Goal: Task Accomplishment & Management: Manage account settings

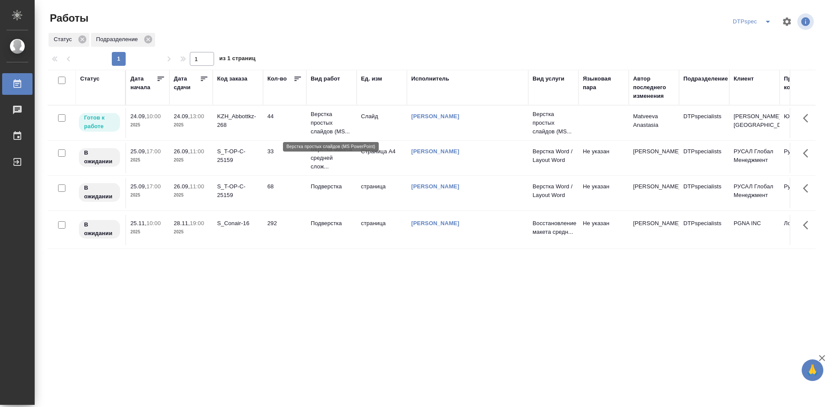
click at [318, 124] on p "Верстка простых слайдов (MS..." at bounding box center [332, 123] width 42 height 26
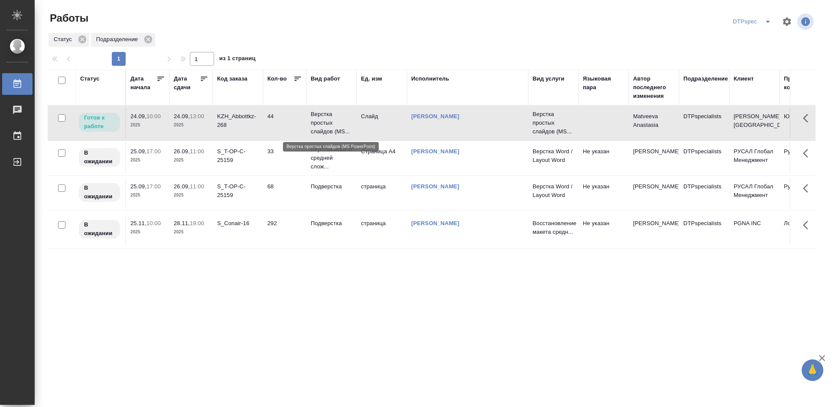
click at [318, 124] on p "Верстка простых слайдов (MS..." at bounding box center [332, 123] width 42 height 26
click at [204, 78] on icon at bounding box center [204, 78] width 9 height 9
click at [313, 122] on p "Верстка простых слайдов (MS..." at bounding box center [332, 123] width 42 height 26
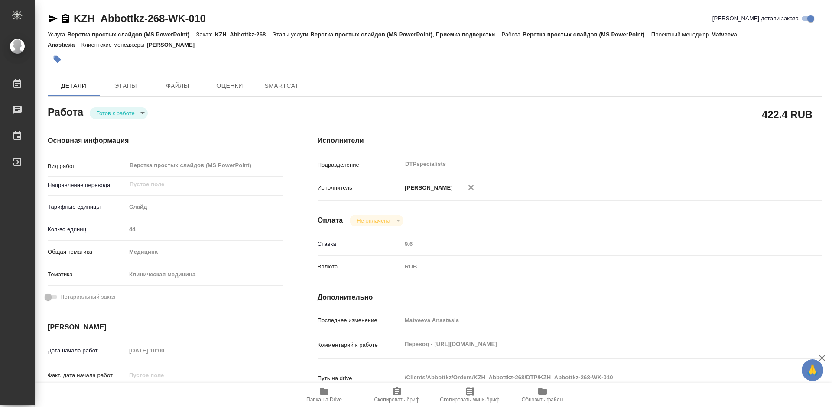
type textarea "x"
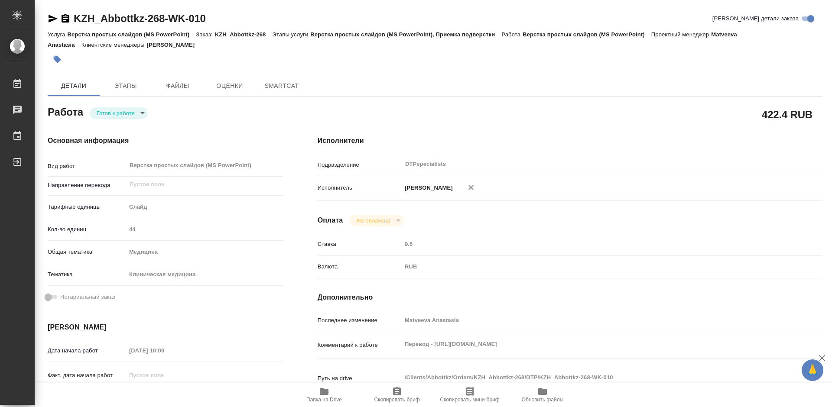
type textarea "x"
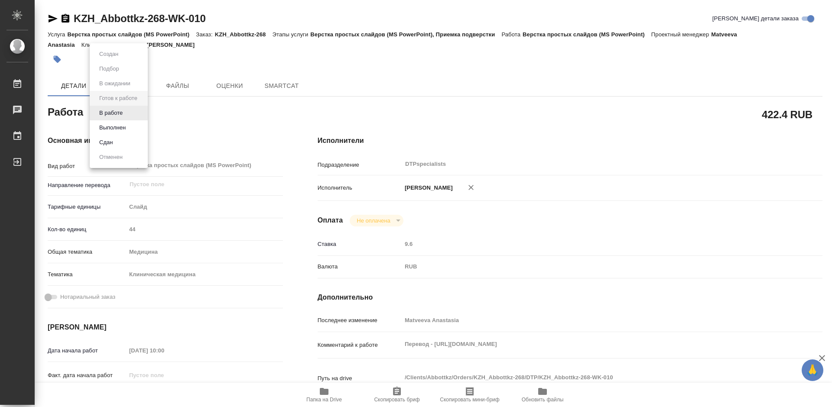
click at [118, 112] on body "🙏 .cls-1 fill:#fff; AWATERA Работы Чаты График Выйти KZH_Abbottkz-268-WK-010 Кр…" at bounding box center [416, 203] width 832 height 407
type textarea "x"
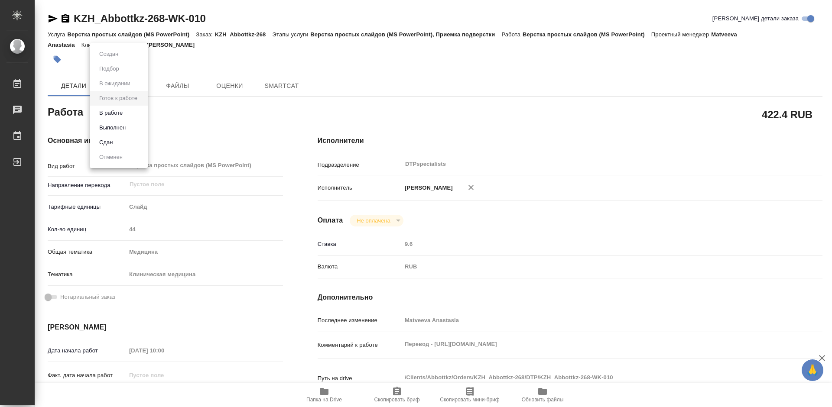
type textarea "x"
click at [112, 112] on button "В работе" at bounding box center [111, 113] width 29 height 10
type textarea "x"
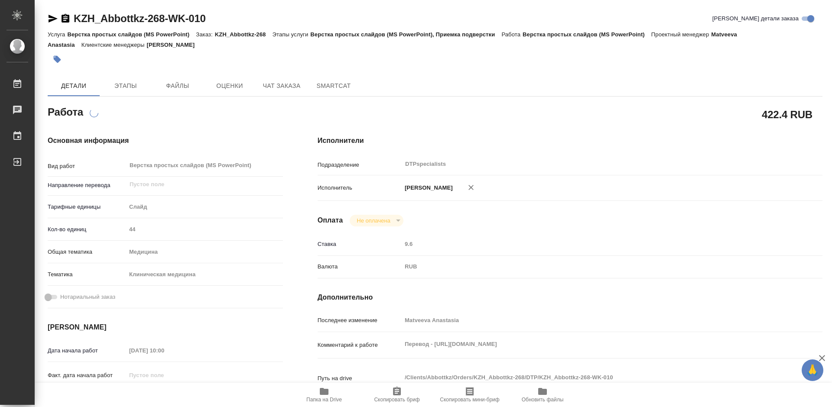
type textarea "x"
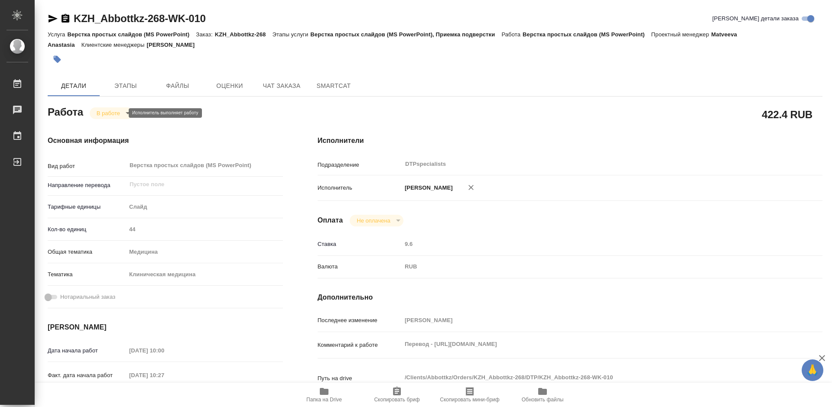
type textarea "x"
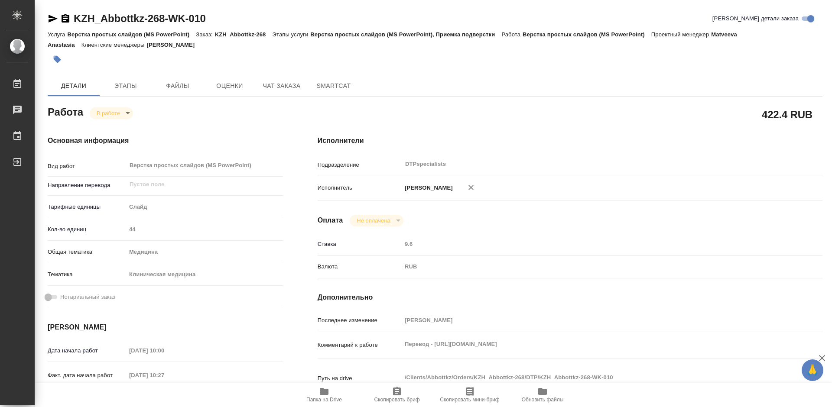
type textarea "x"
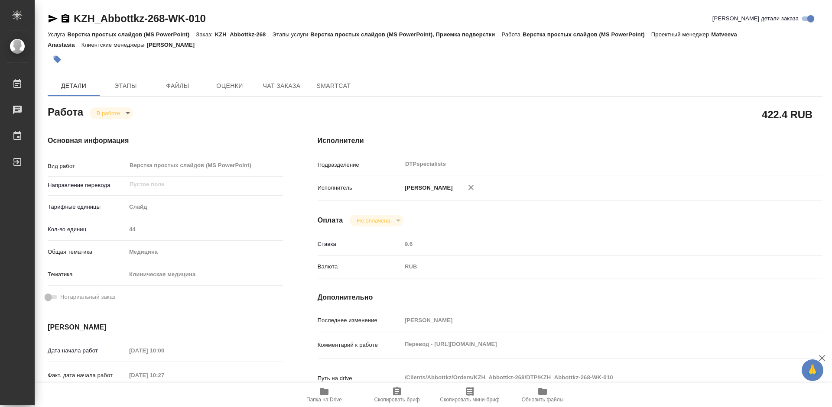
type textarea "x"
click at [272, 85] on span "Чат заказа" at bounding box center [282, 86] width 42 height 11
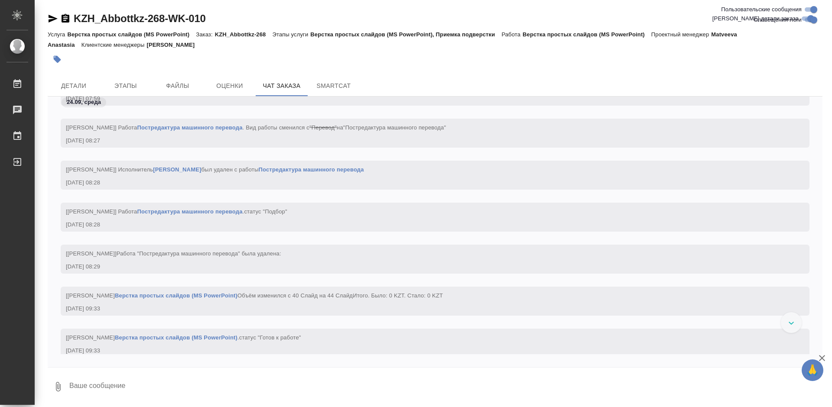
scroll to position [2273, 0]
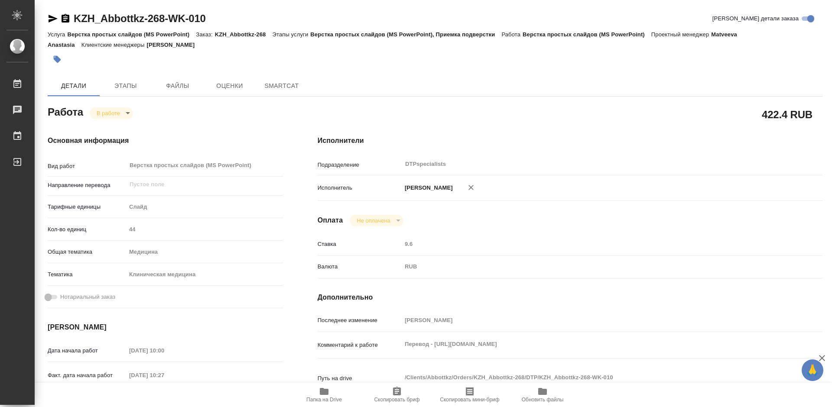
type textarea "x"
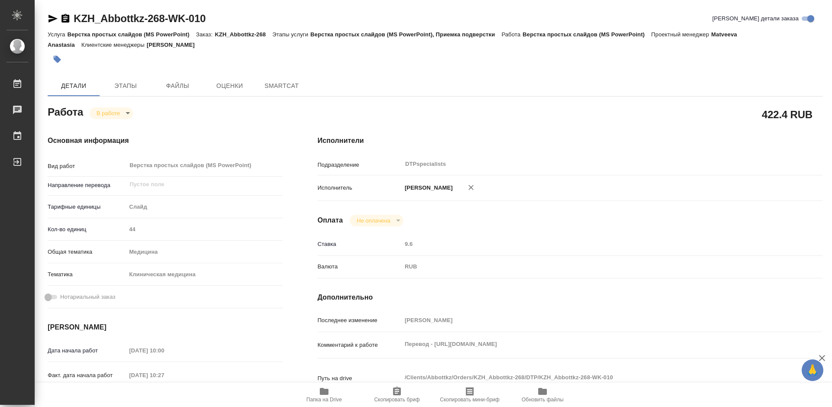
type textarea "x"
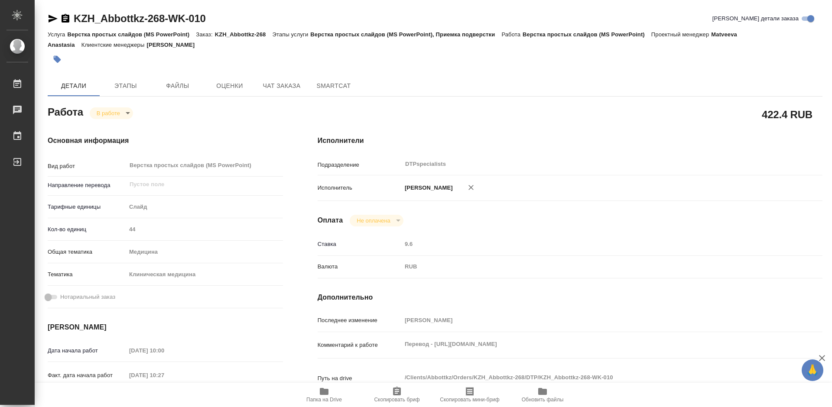
type textarea "x"
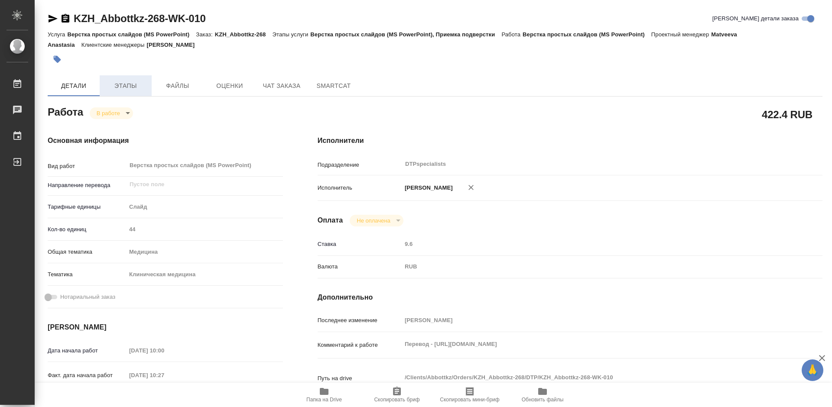
type textarea "x"
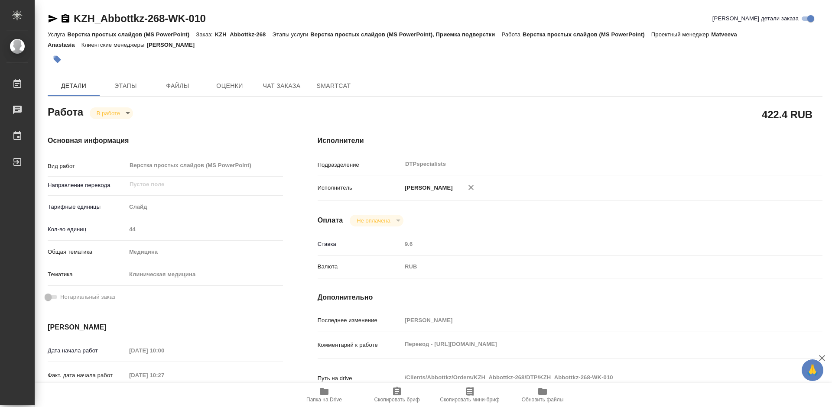
click at [65, 21] on icon "button" at bounding box center [66, 18] width 8 height 9
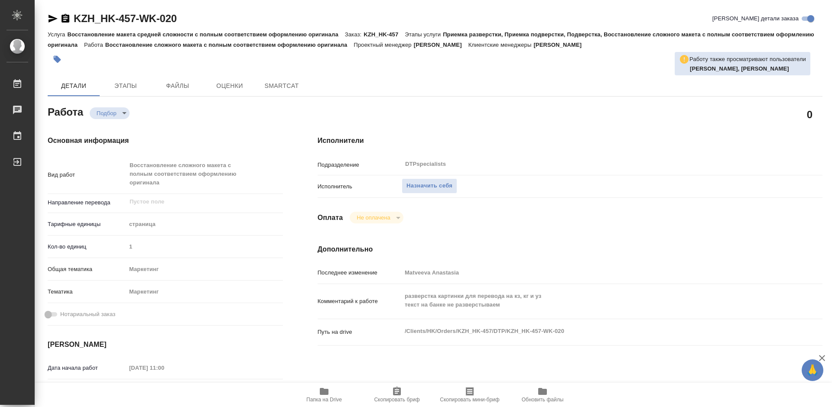
type textarea "x"
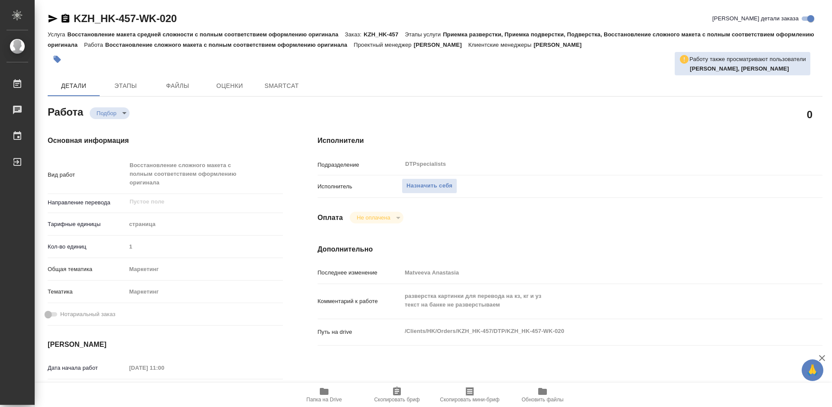
type textarea "x"
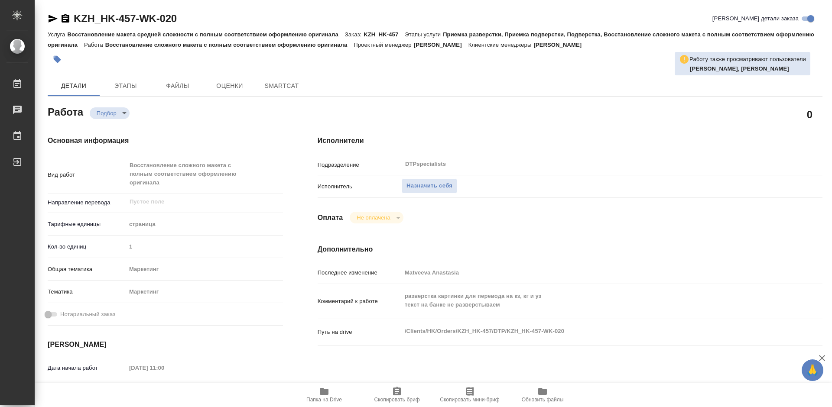
type textarea "x"
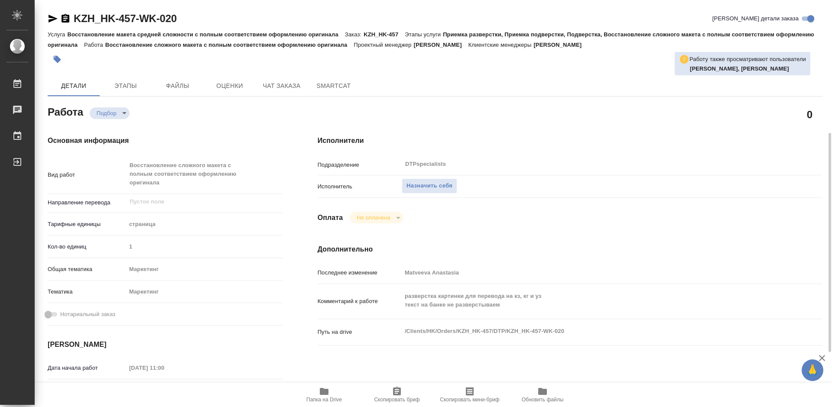
scroll to position [87, 0]
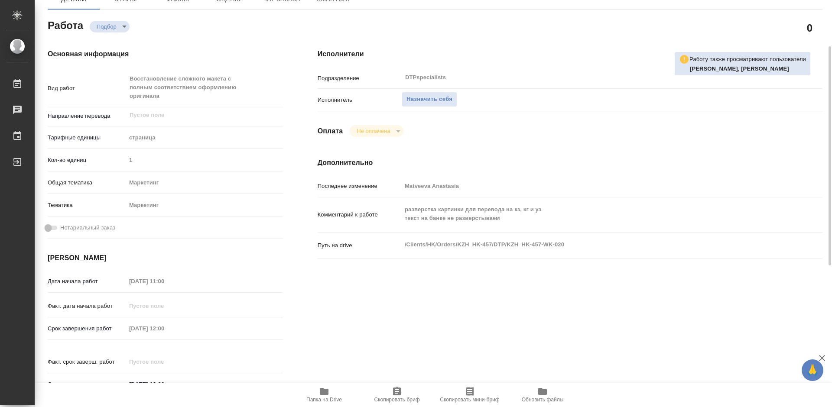
type textarea "x"
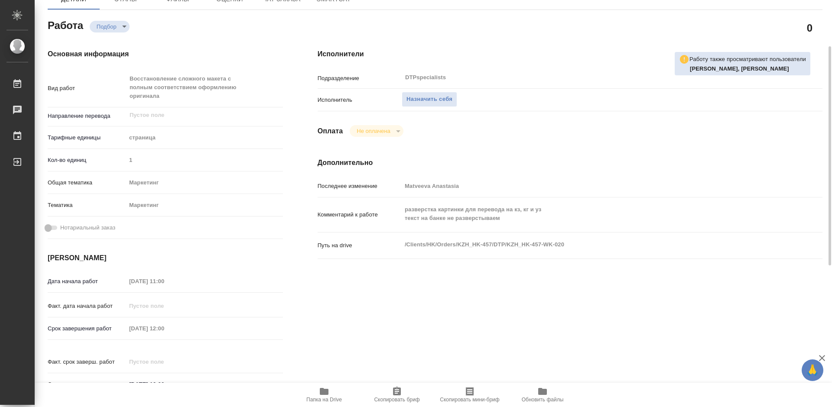
type textarea "x"
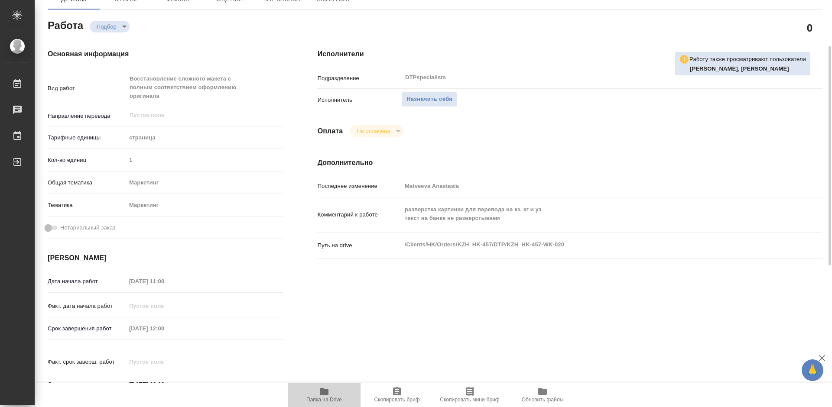
click at [330, 395] on span "Папка на Drive" at bounding box center [324, 394] width 62 height 16
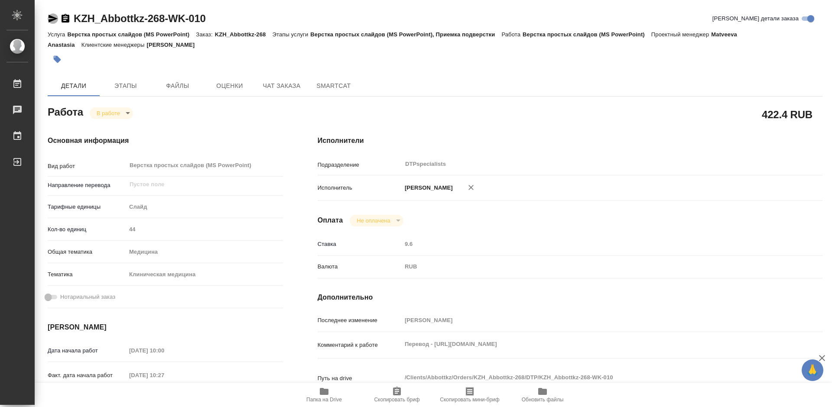
click at [49, 19] on icon "button" at bounding box center [53, 18] width 10 height 10
